Goal: Use online tool/utility: Utilize a website feature to perform a specific function

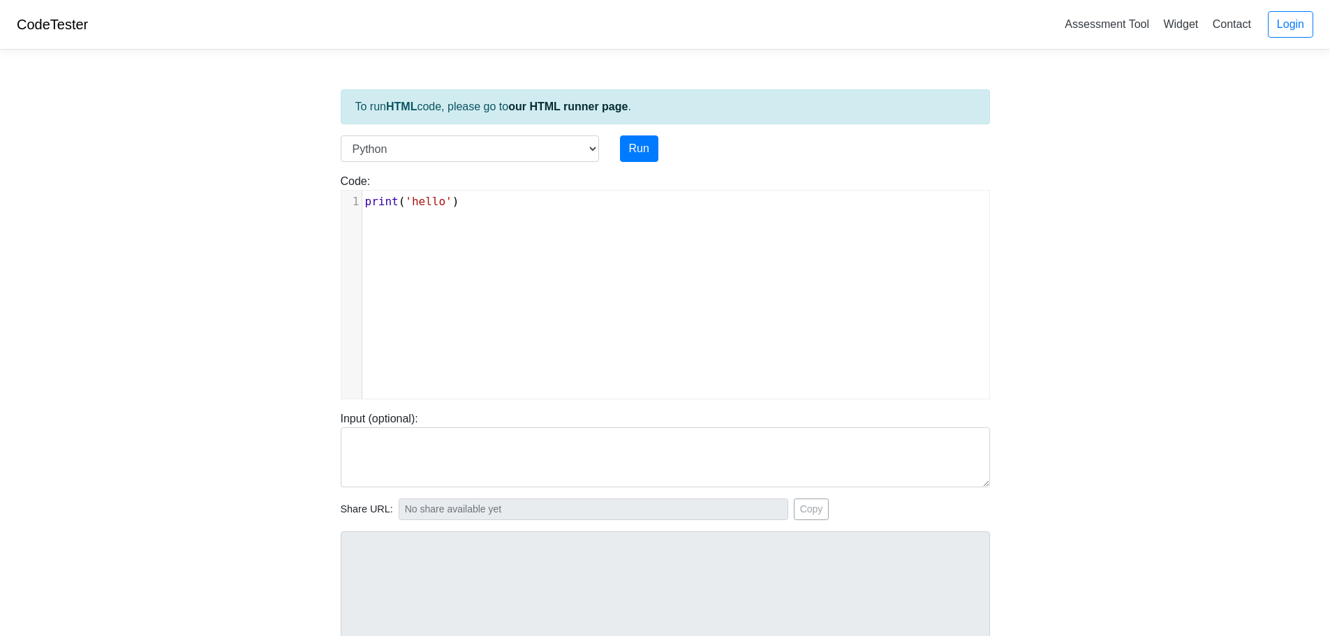
scroll to position [6, 0]
click at [527, 207] on pre "print ( 'hello' )" at bounding box center [680, 201] width 637 height 17
click at [1123, 94] on body "CodeTester Assessment Tool Widget Contact Login To run HTML code, please go to …" at bounding box center [665, 372] width 1330 height 745
click at [507, 187] on div "Code: print('hello') xxxxxxxxxx 1 print ( 'hello' )" at bounding box center [665, 286] width 670 height 226
click at [505, 197] on pre "print ( 'hello' )" at bounding box center [680, 201] width 637 height 17
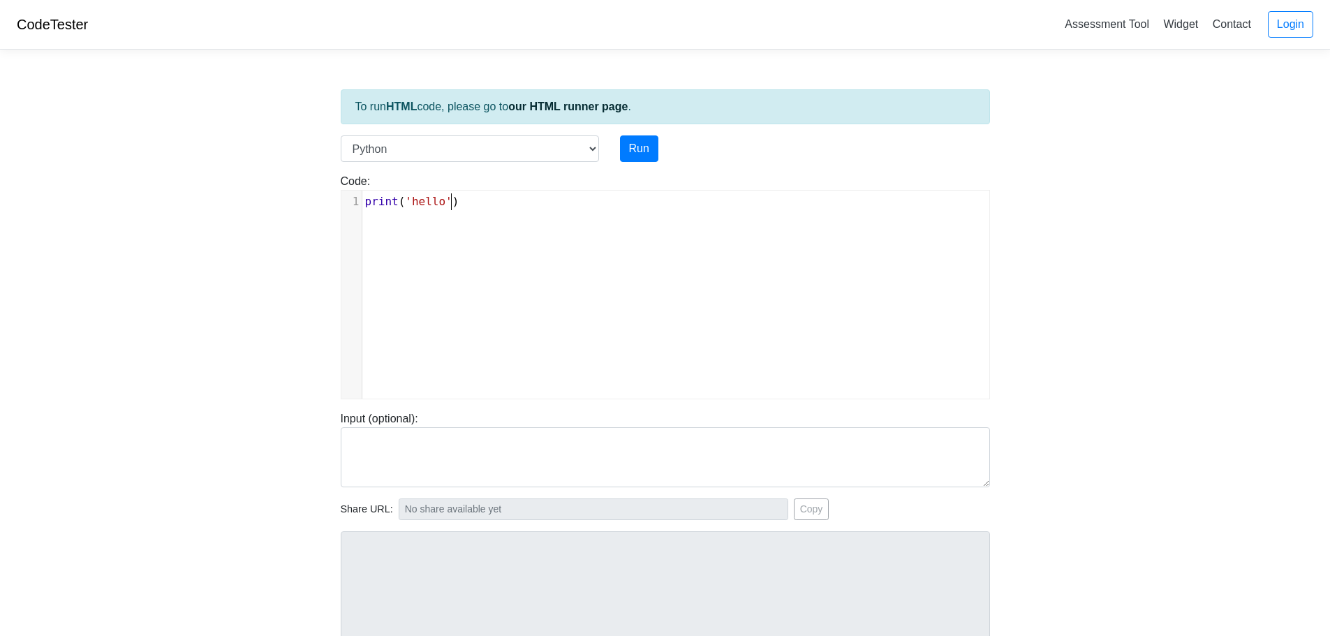
type textarea "print('hello')"
drag, startPoint x: 503, startPoint y: 200, endPoint x: 248, endPoint y: 182, distance: 255.5
click at [249, 182] on body "CodeTester Assessment Tool Widget Contact Login To run HTML code, please go to …" at bounding box center [665, 372] width 1330 height 745
click at [475, 138] on select "C C++ Go Java Javascript Python Ruby" at bounding box center [470, 148] width 258 height 27
click at [714, 184] on div "Code: print('hello') print('hello') x 1 print ( 'hello' )" at bounding box center [665, 286] width 670 height 226
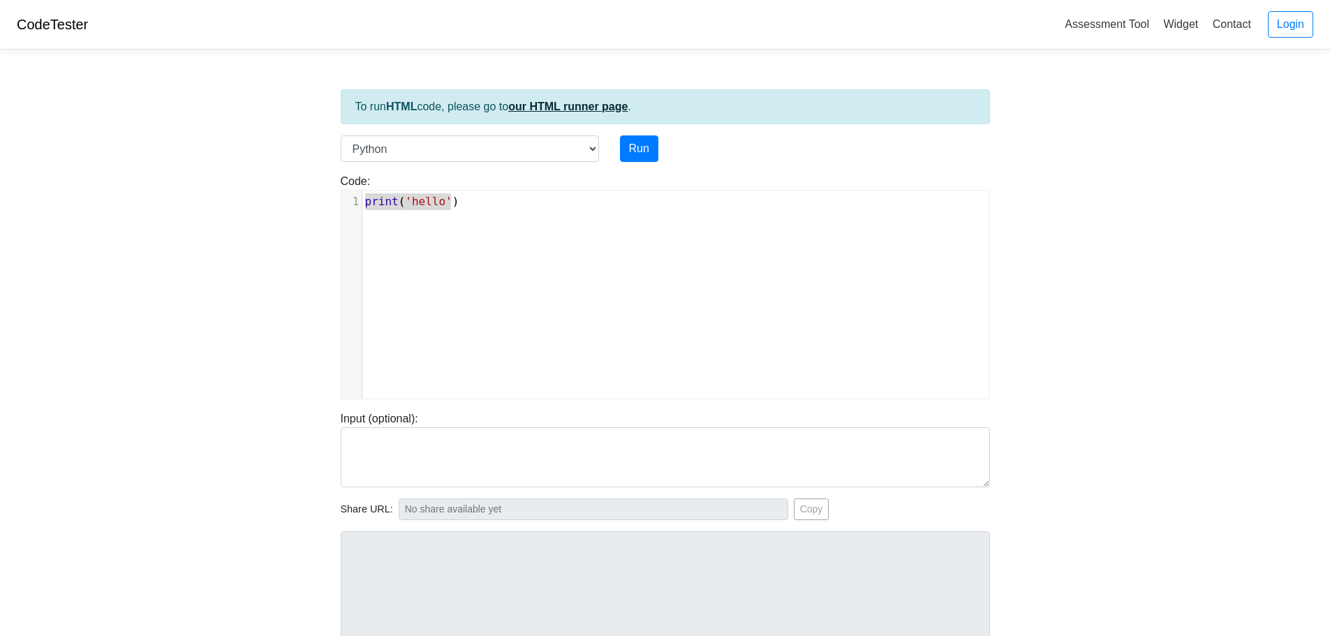
click at [558, 104] on link "our HTML runner page" at bounding box center [567, 107] width 119 height 12
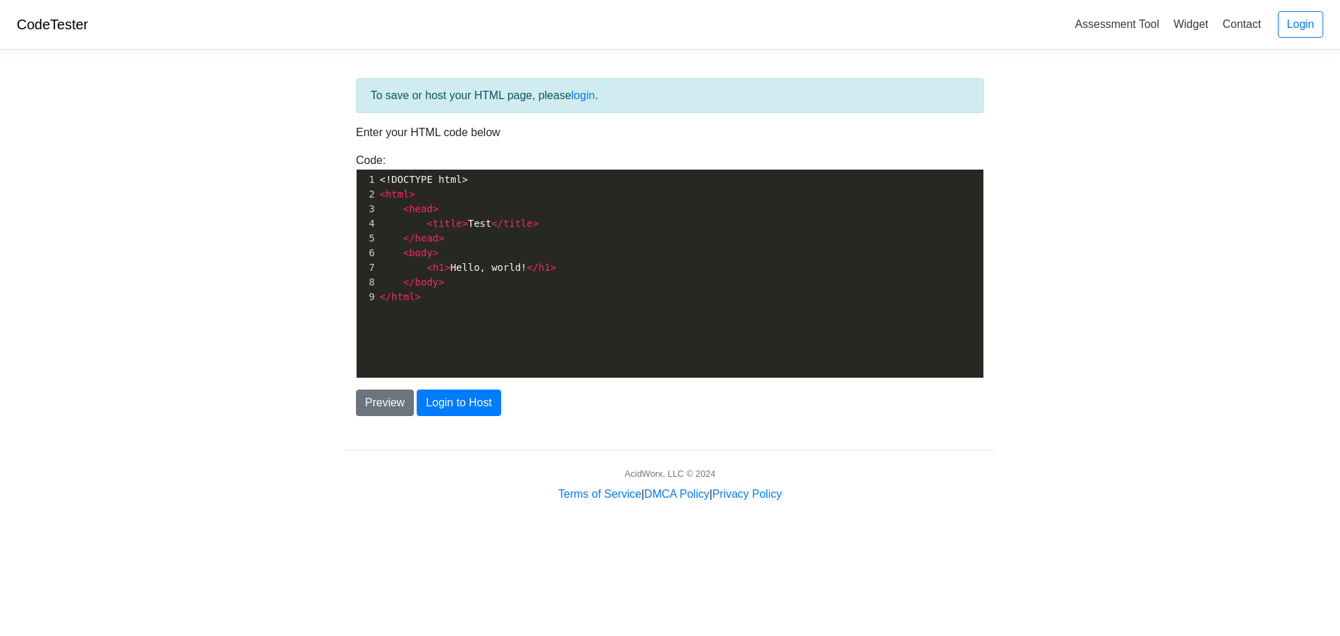
click at [491, 139] on p "Enter your HTML code below" at bounding box center [670, 132] width 628 height 17
type textarea "<!DOCTYPE html> <html> <head> <title>Test</title> </head> <body> <h1>Hello, wor…"
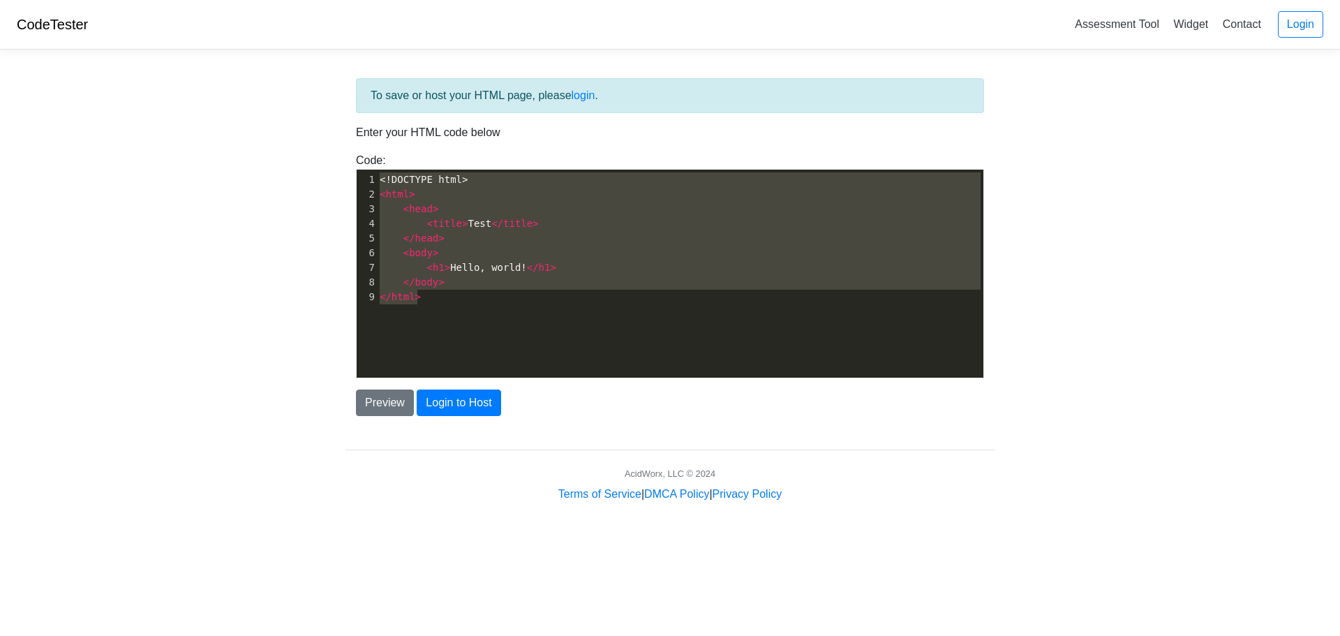
drag, startPoint x: 513, startPoint y: 306, endPoint x: 258, endPoint y: 135, distance: 307.1
click at [258, 135] on body "CodeTester Assessment Tool Widget Contact Login To save or host your HTML page,…" at bounding box center [670, 251] width 1340 height 503
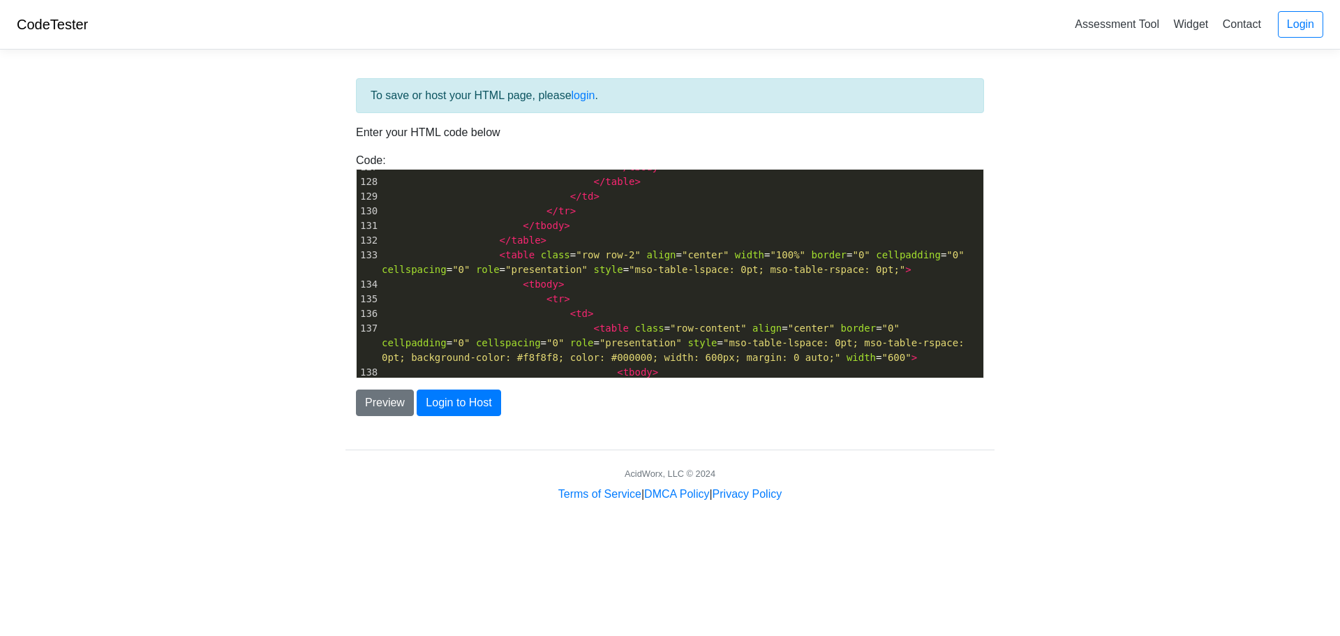
scroll to position [1441, 0]
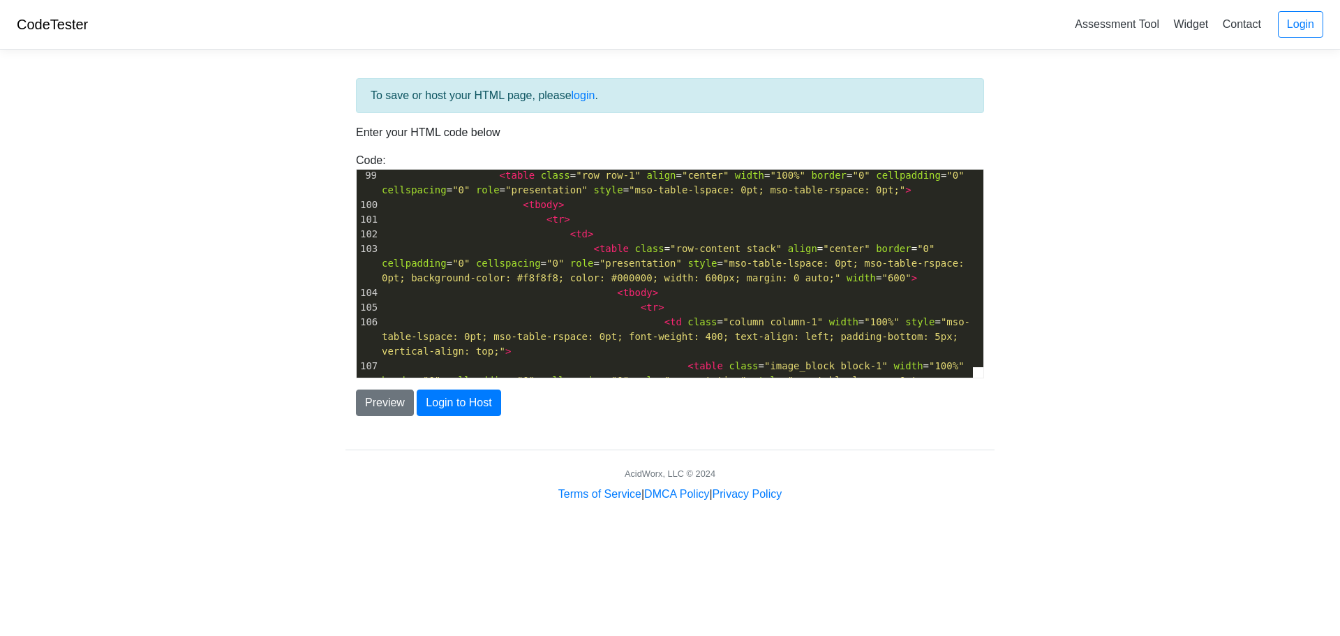
click at [1127, 197] on body "CodeTester Assessment Tool Widget Contact Login To save or host your HTML page,…" at bounding box center [670, 251] width 1340 height 503
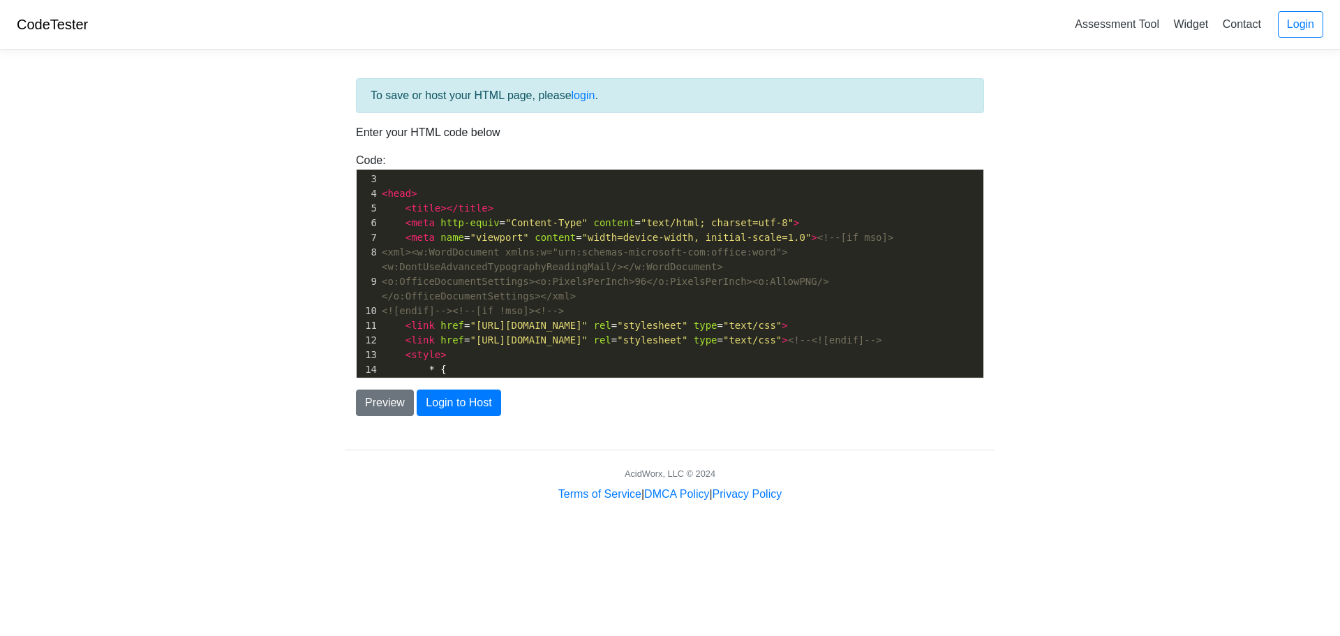
scroll to position [0, 0]
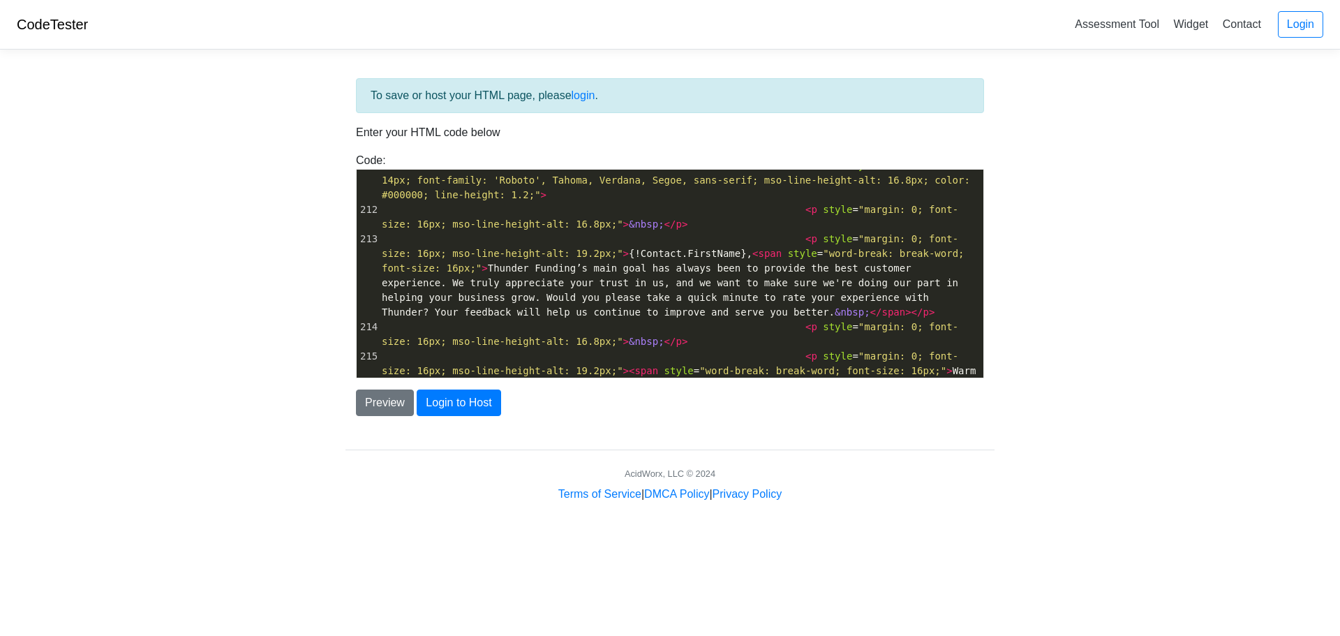
click at [782, 235] on span at bounding box center [794, 239] width 24 height 15
click at [782, 234] on span at bounding box center [794, 239] width 24 height 15
type textarea "e"
click at [771, 232] on pre "< p style = "margin: 0; font-size: 16px; mso-line-height-alt: 19.2px;" > {!Cont…" at bounding box center [681, 276] width 605 height 88
click at [779, 221] on pre "< p style = "margin: 0; font-size: 16px; mso-line-height-alt: 16.8px;" > &nbsp;…" at bounding box center [681, 216] width 605 height 29
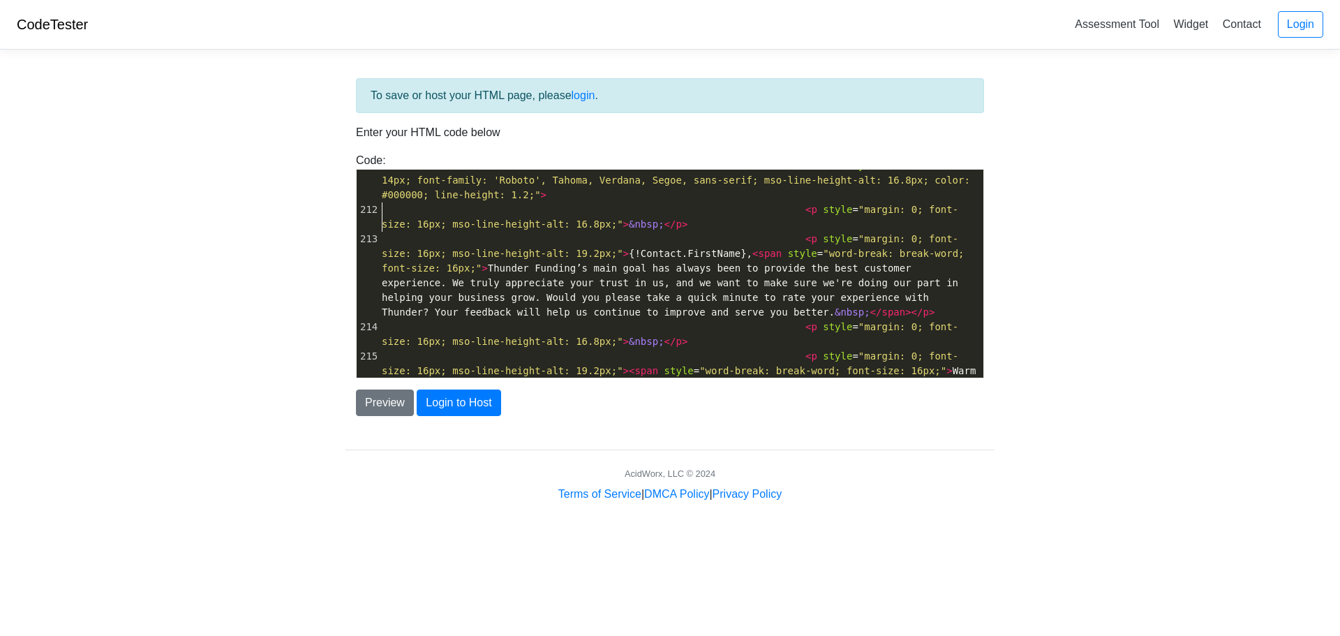
click at [390, 232] on div "199 < table class = "row row-3" align = "center" width = "100%" border = "0" ce…" at bounding box center [681, 297] width 605 height 865
type textarea "<p style="margin: 0; font-size: 16px; mso-line-height-alt: 16.8px;">&nbsp;</p>"
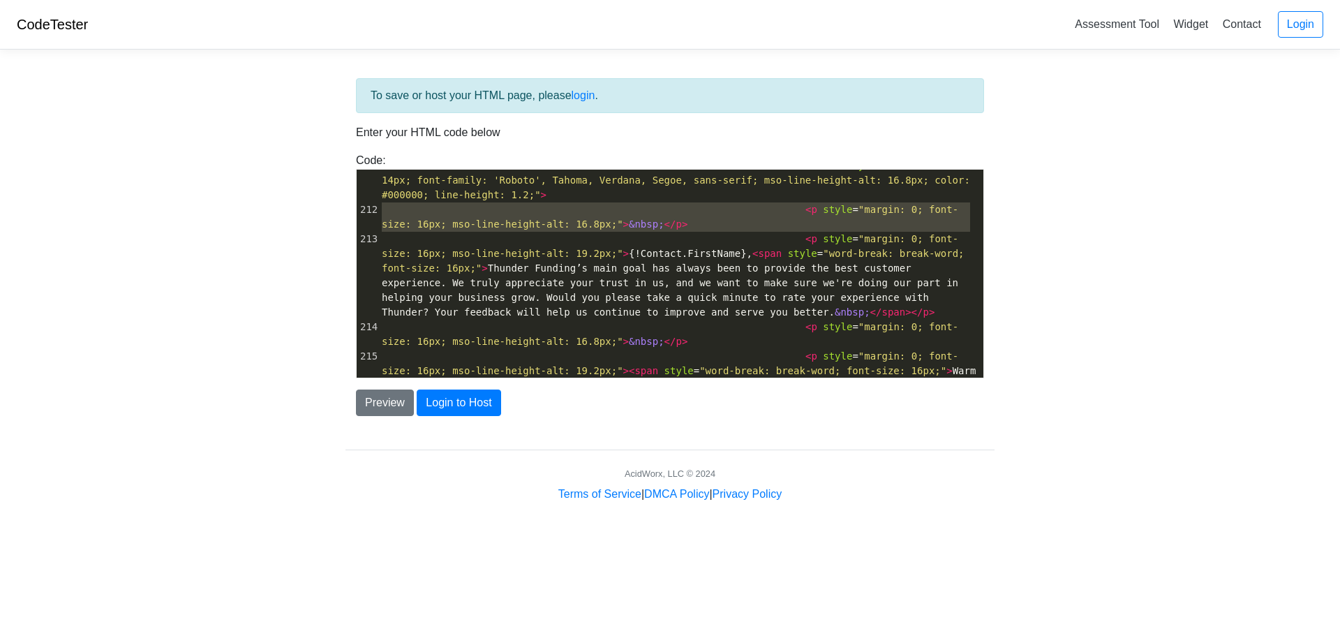
click at [384, 243] on span at bounding box center [394, 239] width 24 height 15
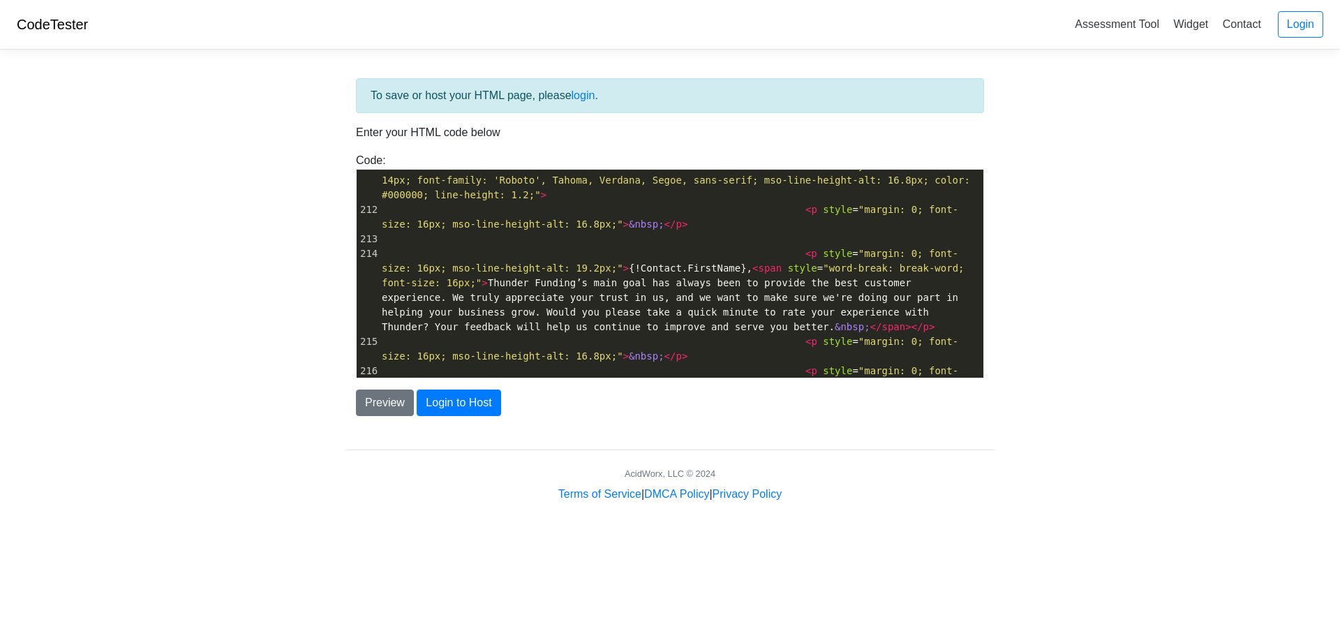
click at [389, 242] on pre "​" at bounding box center [681, 239] width 605 height 15
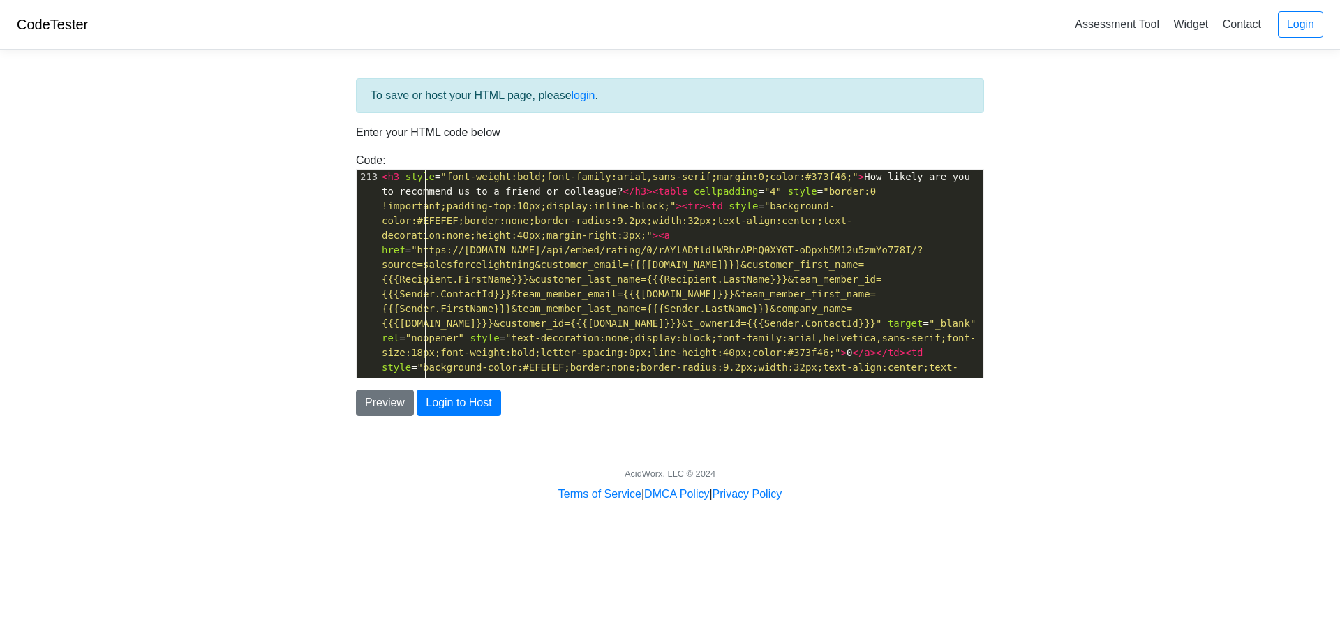
click at [400, 387] on div "Preview Login to Host" at bounding box center [670, 397] width 649 height 38
click at [392, 399] on button "Preview" at bounding box center [385, 403] width 58 height 27
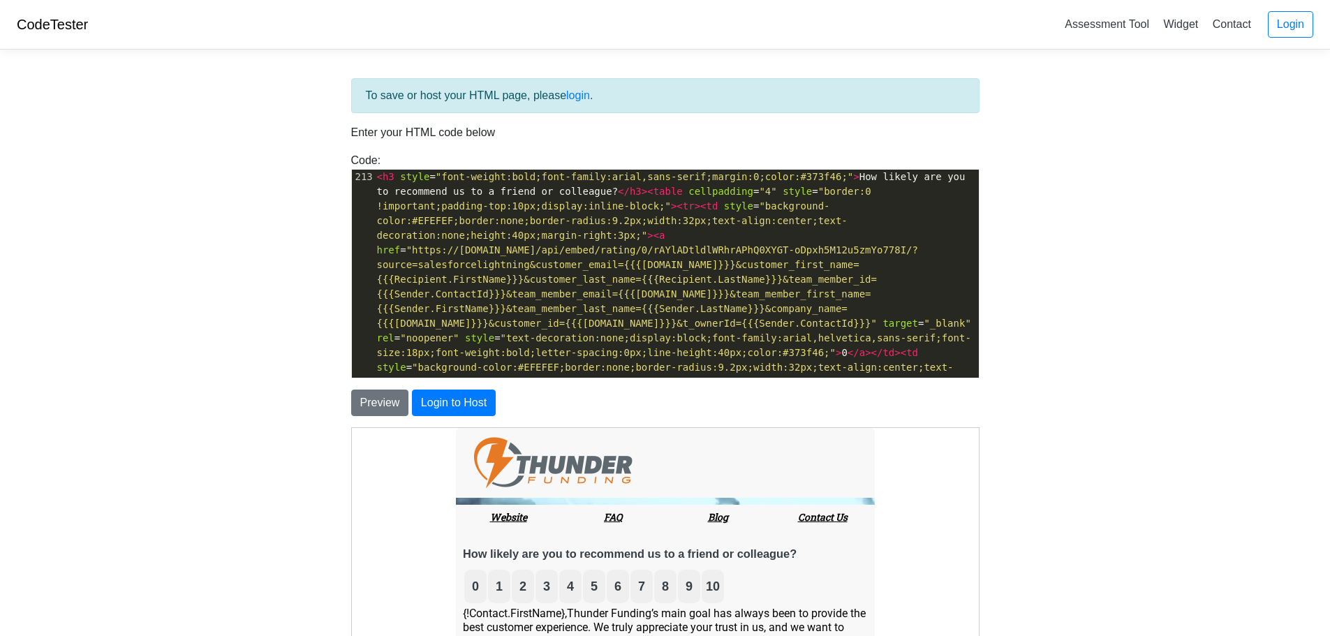
click at [1047, 232] on body "CodeTester Assessment Tool Widget Contact Login To save or host your HTML page,…" at bounding box center [665, 399] width 1330 height 798
drag, startPoint x: 1042, startPoint y: 213, endPoint x: 718, endPoint y: 168, distance: 326.3
click at [1040, 214] on body "CodeTester Assessment Tool Widget Contact Login To save or host your HTML page,…" at bounding box center [665, 399] width 1330 height 798
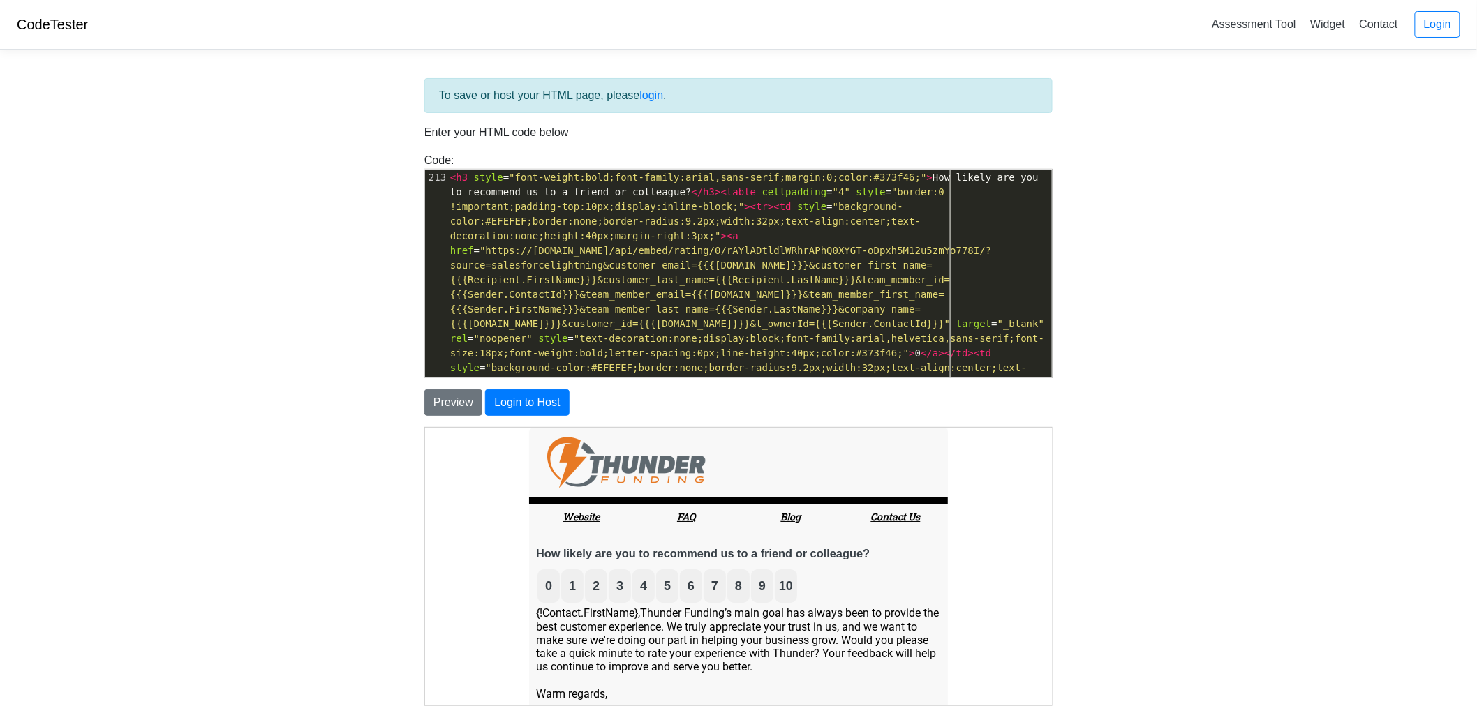
click at [1056, 274] on div "Code: <!DOCTYPE html> <html> <head> <title>Test</title> </head> <body> <h1>Hell…" at bounding box center [738, 265] width 649 height 226
